Goal: Navigation & Orientation: Find specific page/section

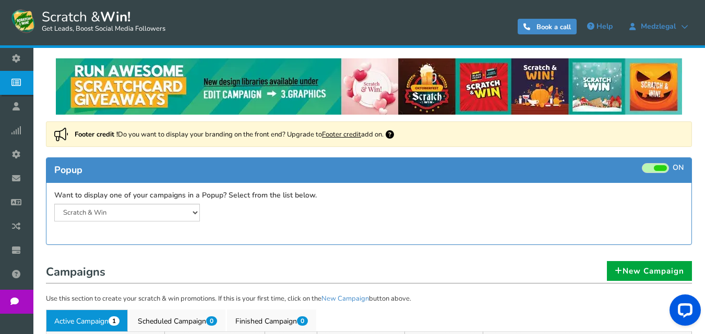
click at [352, 135] on link "Footer credit" at bounding box center [341, 134] width 39 height 9
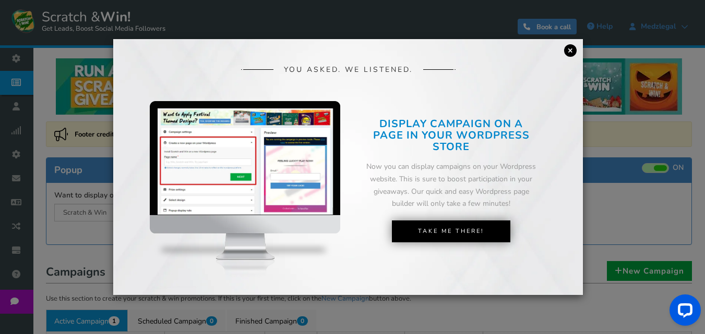
click at [566, 51] on link "×" at bounding box center [570, 50] width 13 height 13
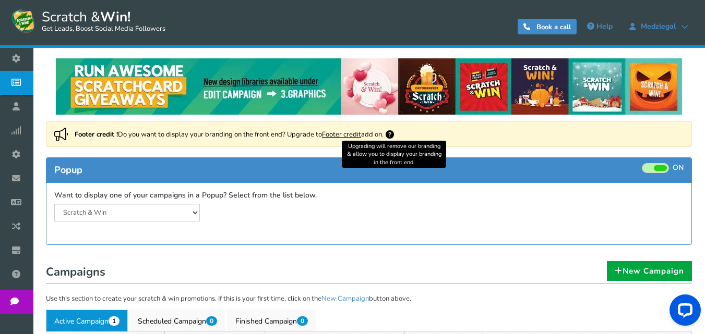
click at [394, 132] on icon at bounding box center [390, 134] width 8 height 8
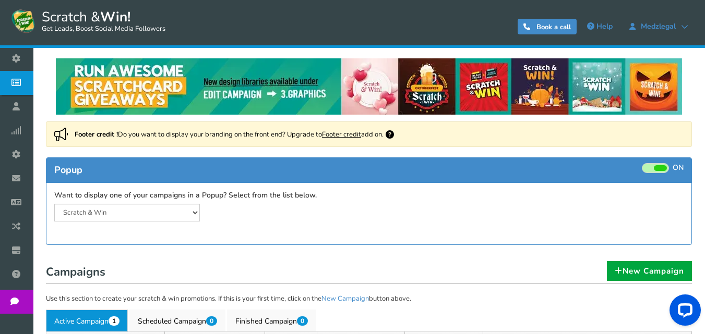
click at [394, 132] on icon at bounding box center [390, 134] width 8 height 8
click at [392, 135] on icon at bounding box center [390, 134] width 8 height 8
click at [685, 27] on icon at bounding box center [684, 26] width 7 height 7
click at [686, 27] on icon at bounding box center [684, 26] width 7 height 7
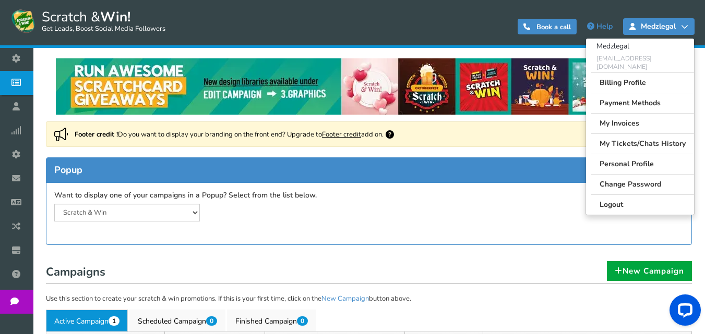
click at [686, 27] on icon at bounding box center [684, 26] width 7 height 7
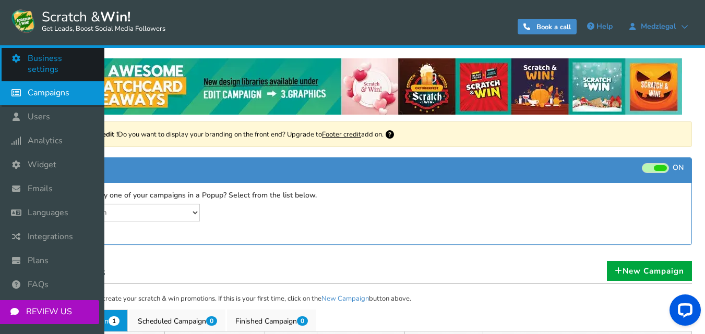
click at [53, 61] on span "Business settings" at bounding box center [61, 64] width 66 height 22
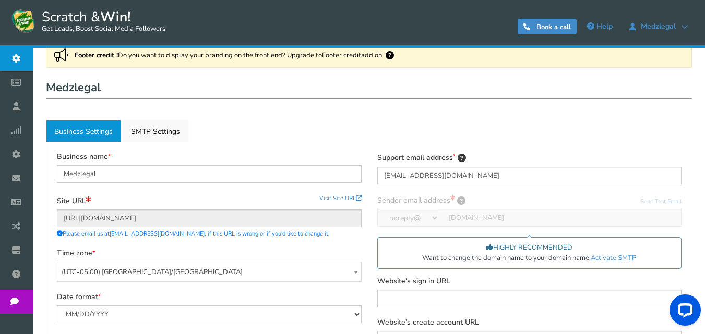
scroll to position [104, 0]
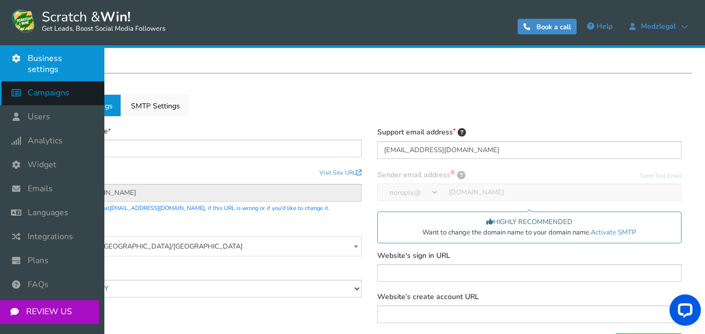
click at [30, 88] on span "Campaigns" at bounding box center [49, 93] width 42 height 11
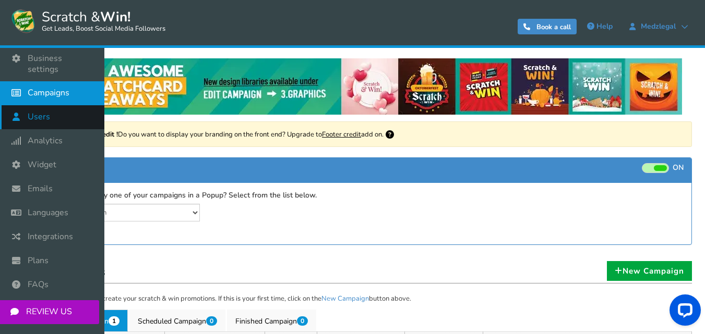
click at [23, 105] on icon at bounding box center [19, 116] width 20 height 23
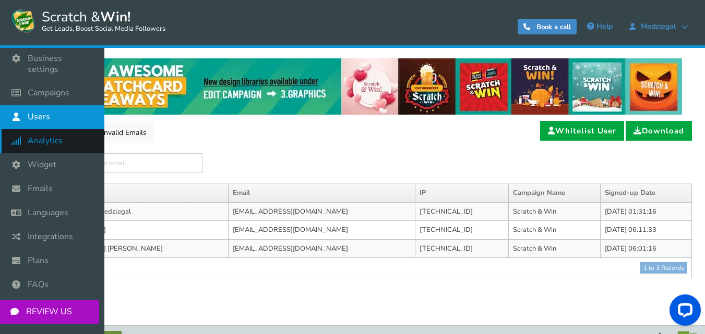
click at [18, 129] on icon at bounding box center [19, 140] width 20 height 23
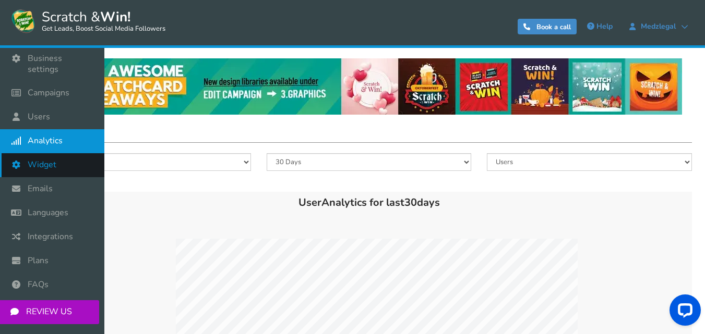
click at [21, 153] on icon at bounding box center [19, 164] width 20 height 23
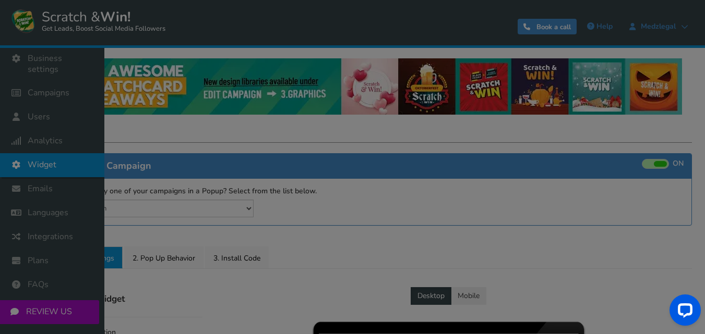
radio input "true"
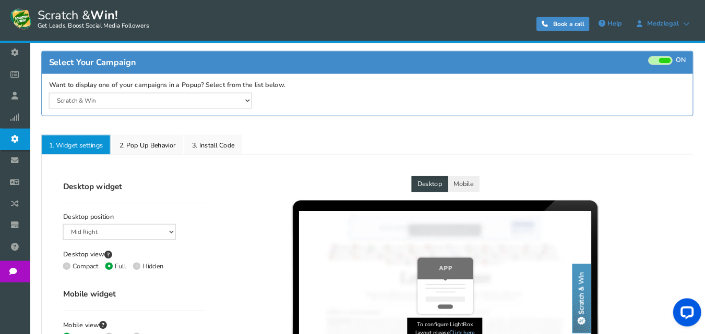
scroll to position [98, 0]
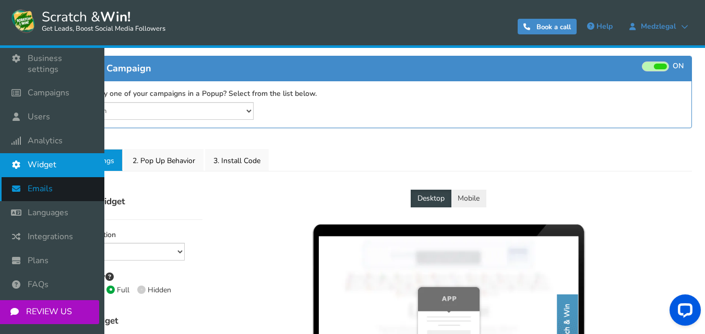
click at [29, 184] on span "Emails" at bounding box center [40, 189] width 25 height 11
